Goal: Task Accomplishment & Management: Use online tool/utility

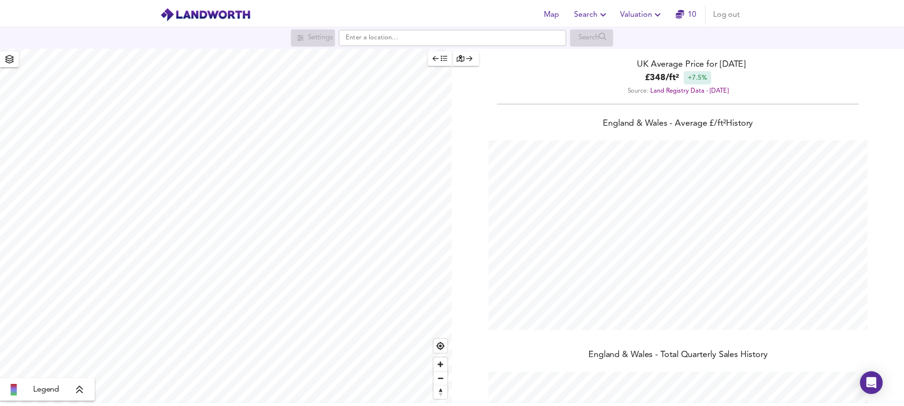
scroll to position [406, 915]
click at [438, 34] on input "text" at bounding box center [458, 36] width 230 height 16
drag, startPoint x: 438, startPoint y: 34, endPoint x: 659, endPoint y: 9, distance: 221.9
click at [659, 9] on span "Valuation" at bounding box center [650, 12] width 44 height 13
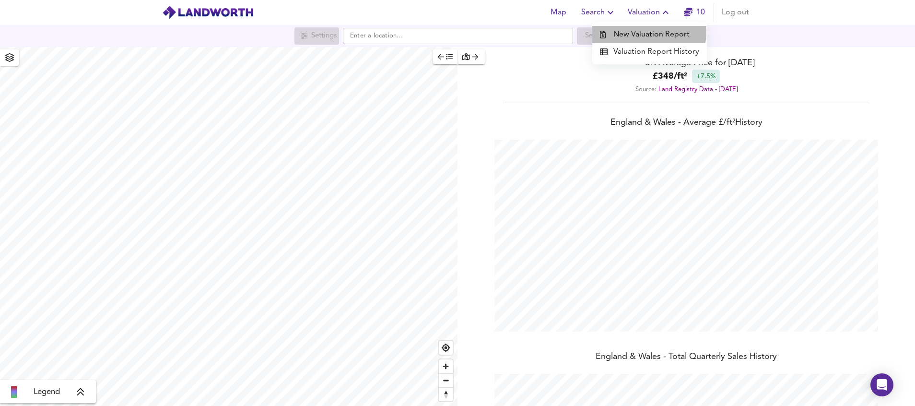
click at [650, 33] on li "New Valuation Report" at bounding box center [649, 34] width 115 height 17
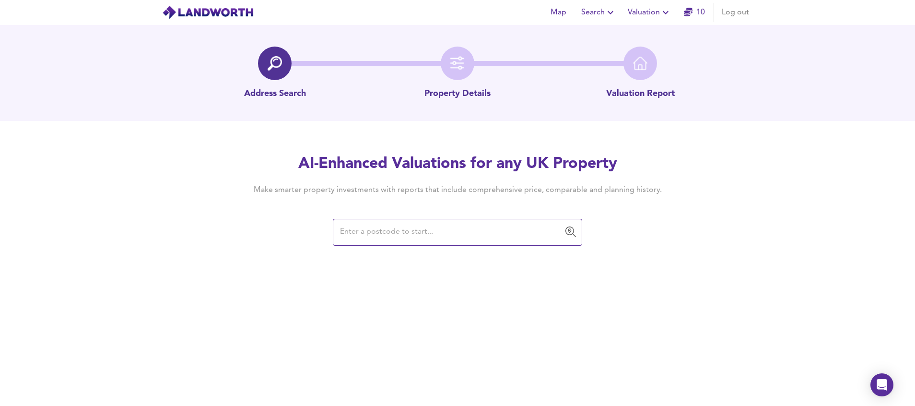
click at [438, 233] on input "text" at bounding box center [450, 232] width 226 height 18
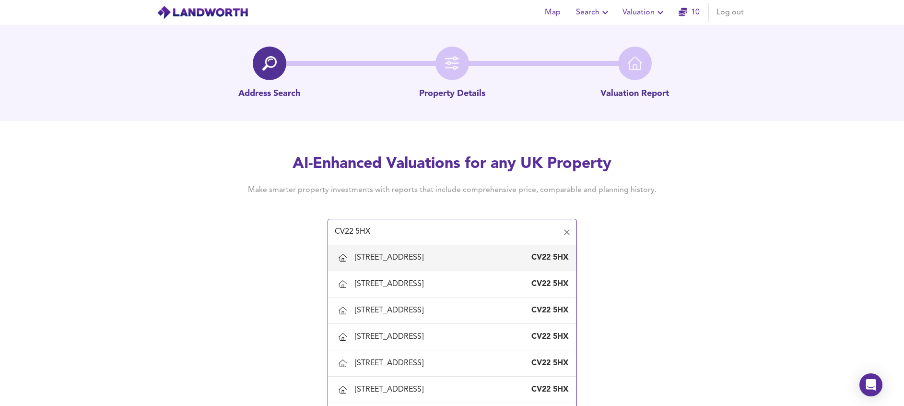
scroll to position [575, 0]
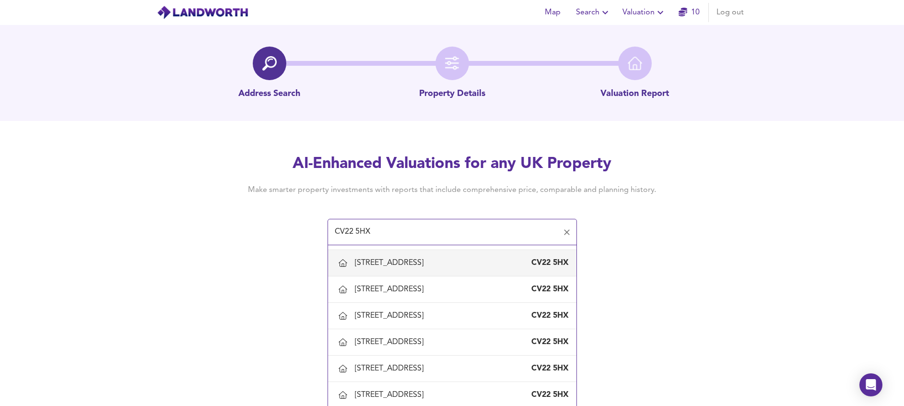
click at [404, 268] on div "[STREET_ADDRESS]" at bounding box center [391, 262] width 72 height 11
type input "[STREET_ADDRESS]"
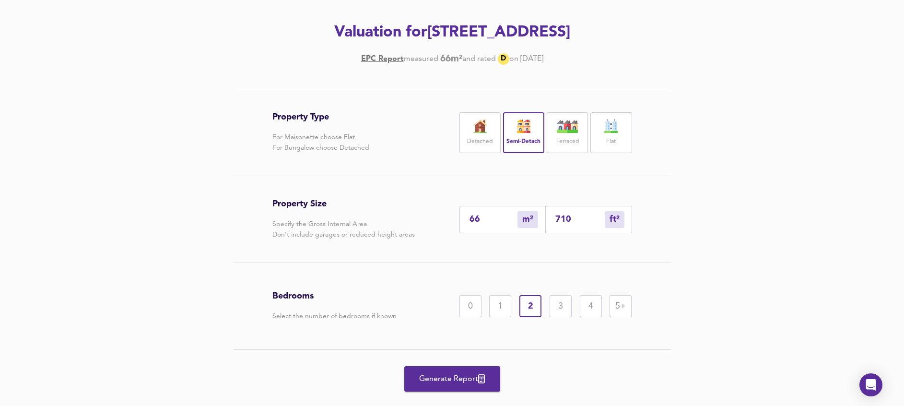
scroll to position [144, 0]
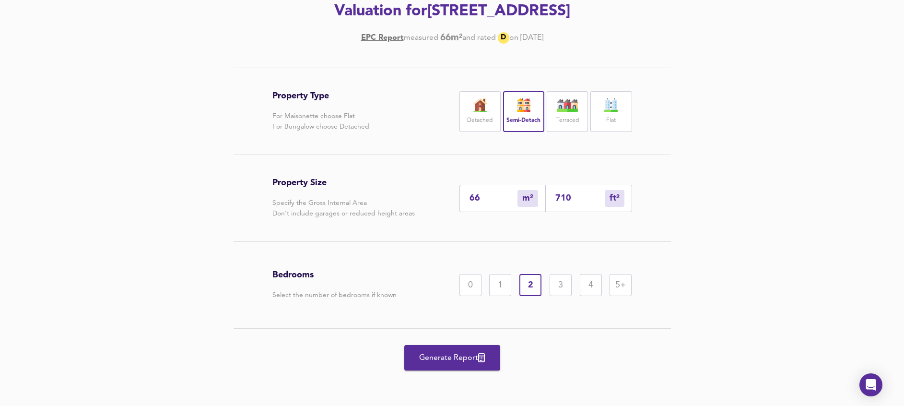
click at [582, 198] on input "710" at bounding box center [579, 198] width 49 height 10
type input "7"
type input "71"
type input "1"
type input "7"
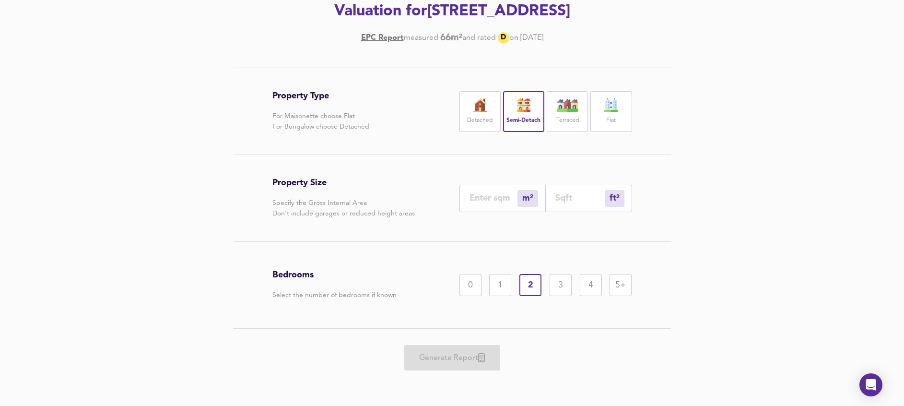
type input "1"
type input "8"
type input "81"
type input "75"
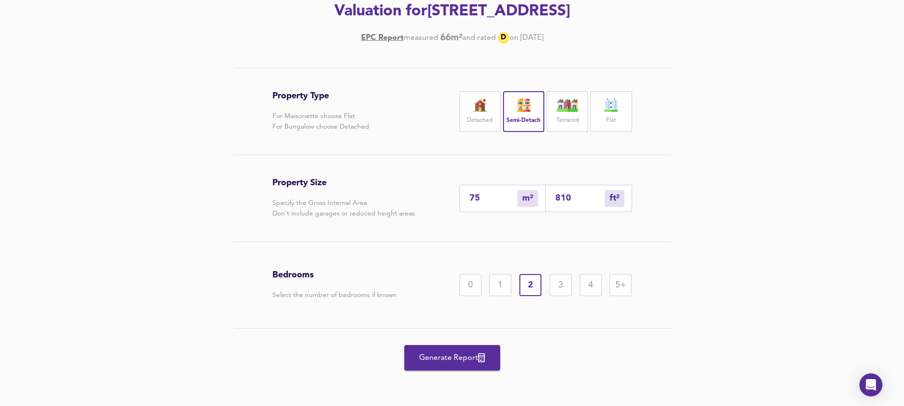
type input "810"
type input "8"
type input "81"
type input "1"
type input "8"
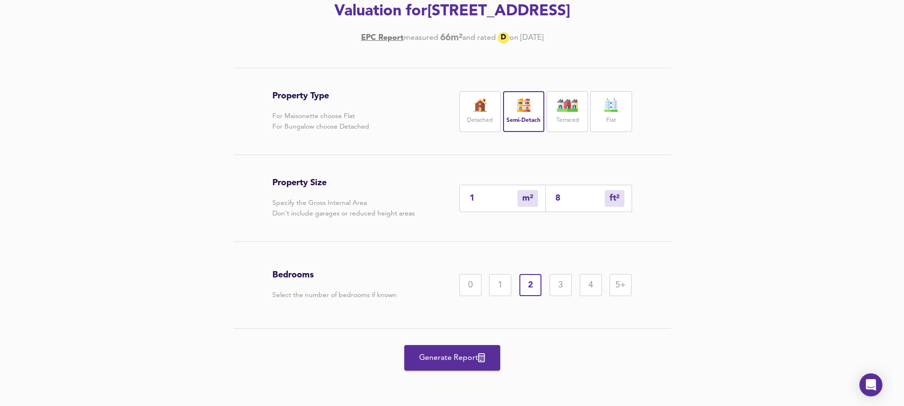
type input "8"
type input "83"
type input "78"
type input "837"
click at [660, 226] on div "Property Type For Maisonette choose Flat For Bungalow choose Detached Detached …" at bounding box center [452, 227] width 460 height 319
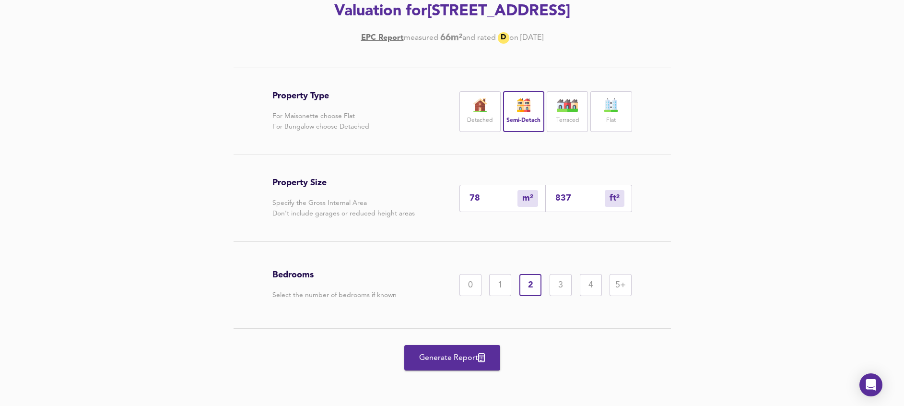
click at [562, 288] on div "3" at bounding box center [560, 285] width 22 height 22
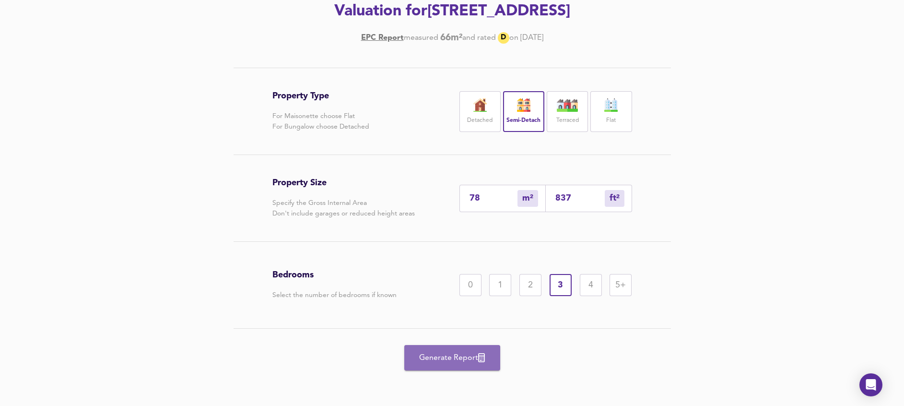
click at [455, 358] on span "Generate Report" at bounding box center [452, 357] width 77 height 13
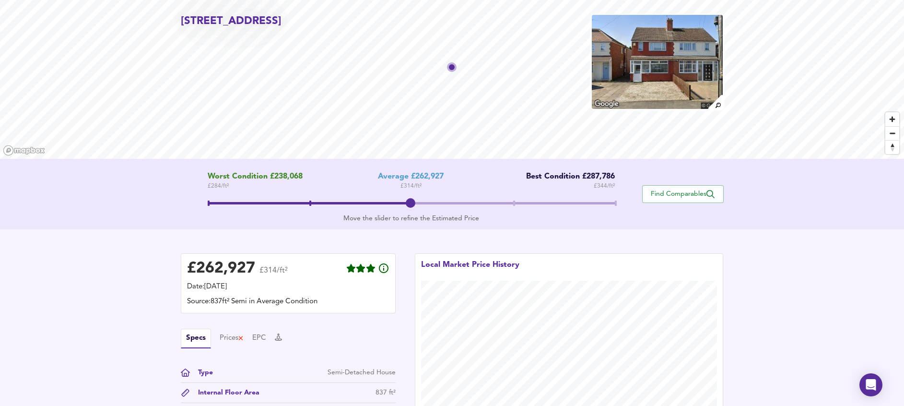
scroll to position [40, 0]
click at [683, 190] on span "Find Comparables" at bounding box center [682, 193] width 71 height 9
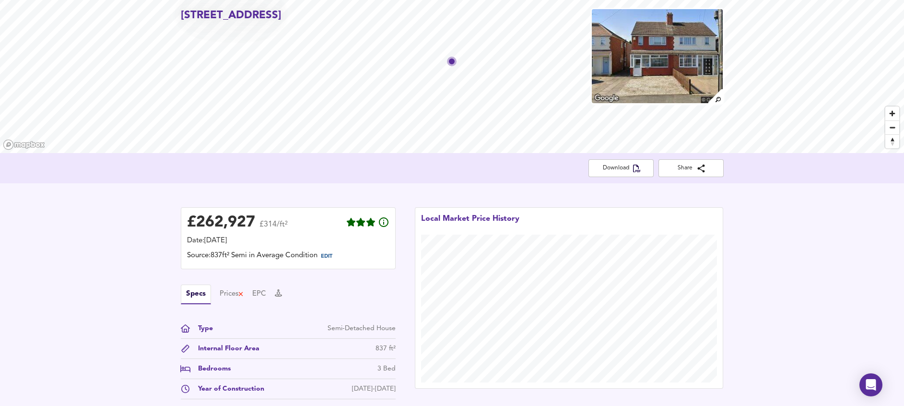
scroll to position [0, 0]
